Goal: Task Accomplishment & Management: Complete application form

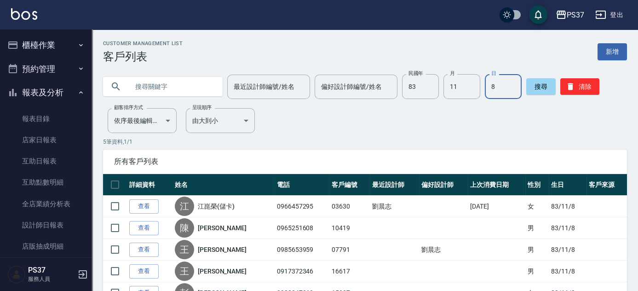
scroll to position [154, 0]
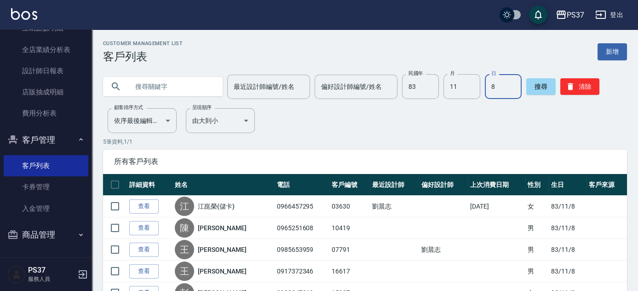
click at [301, 117] on div "Customer Management List 客戶列表 新增 最近設計師編號/姓名 最近設計師編號/姓名 偏好設計師編號/姓名 偏好設計師編號/姓名 民國…" at bounding box center [365, 189] width 546 height 296
click at [569, 86] on icon "button" at bounding box center [571, 86] width 6 height 7
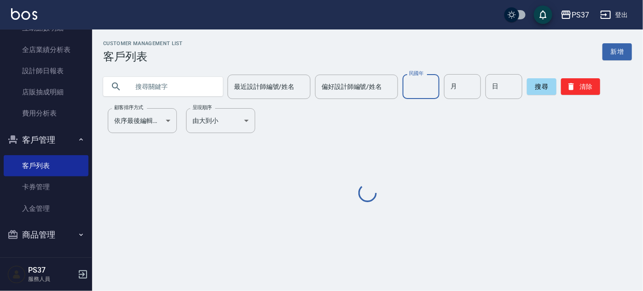
click at [418, 80] on div "民國年 民國年" at bounding box center [420, 86] width 37 height 25
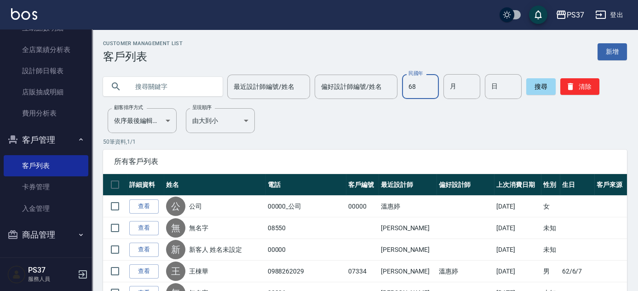
type input "68"
type input "9"
type input "22"
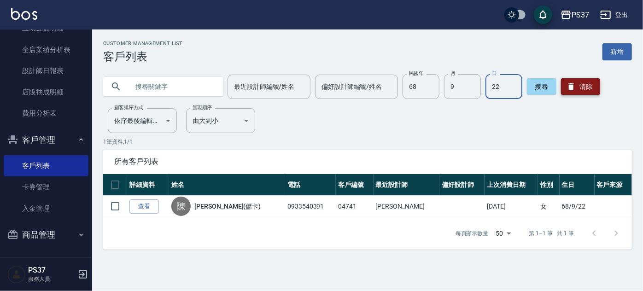
click at [585, 79] on button "清除" at bounding box center [580, 86] width 39 height 17
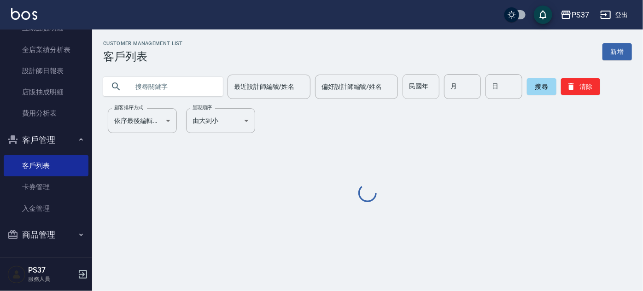
click at [420, 90] on div "民國年 民國年" at bounding box center [420, 86] width 37 height 25
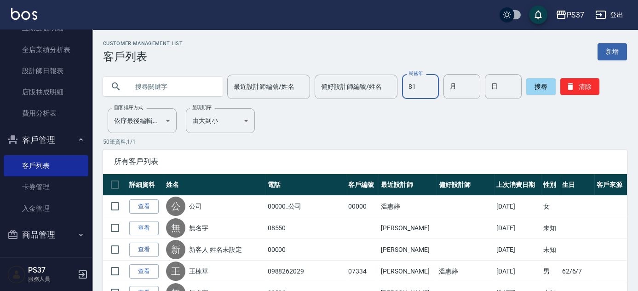
type input "81"
type input "7"
type input "5"
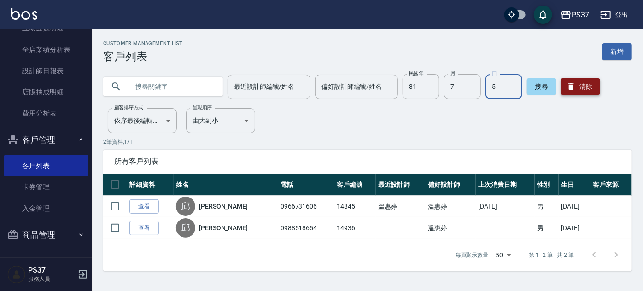
click at [574, 87] on button "清除" at bounding box center [580, 86] width 39 height 17
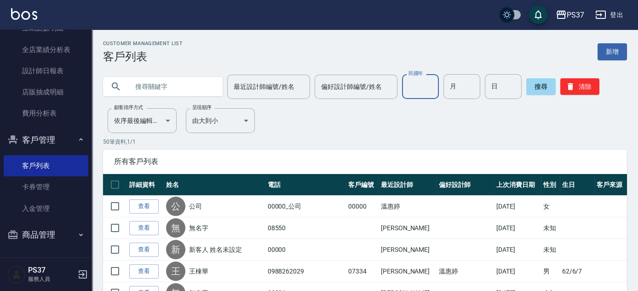
click at [405, 87] on input "民國年" at bounding box center [420, 86] width 37 height 25
type input "74"
type input "12"
type input "13"
